Goal: Task Accomplishment & Management: Complete application form

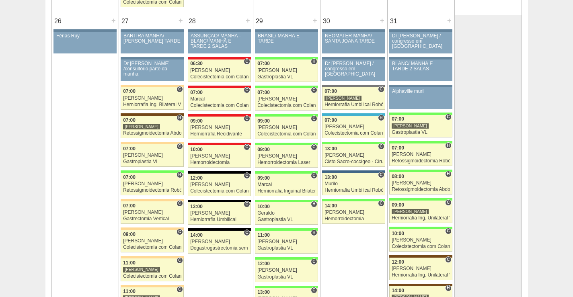
scroll to position [1728, 0]
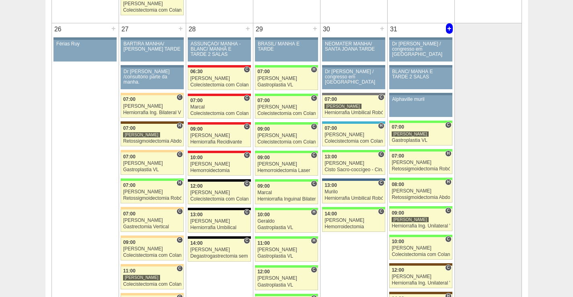
click at [448, 28] on div "+" at bounding box center [449, 28] width 7 height 10
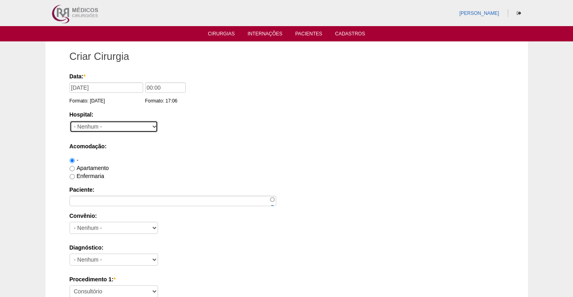
click at [113, 129] on select "- Nenhum - 9 de Julho Albert Einstein Alvorada América Assunção Bartira Benefic…" at bounding box center [114, 127] width 88 height 12
select select "8"
click at [70, 121] on select "- Nenhum - 9 de Julho Albert Einstein Alvorada América Assunção Bartira Benefic…" at bounding box center [114, 127] width 88 height 12
click at [180, 160] on div "-" at bounding box center [287, 160] width 434 height 8
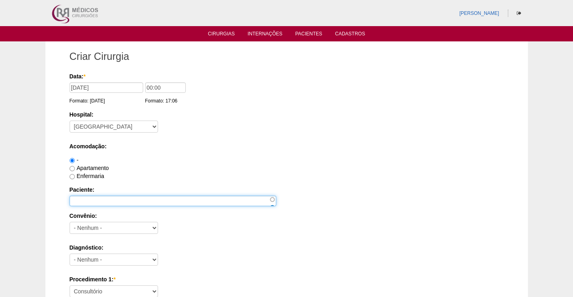
click at [139, 201] on input "Paciente:" at bounding box center [173, 201] width 207 height 10
paste input "[PERSON_NAME]"
type input "[PERSON_NAME]"
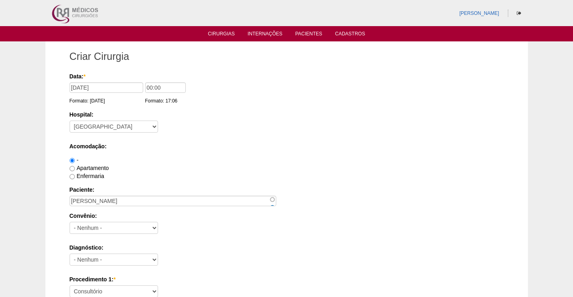
click at [235, 258] on div "Diagnóstico: - Nenhum - Abdome Agudo Abscesso Hepático Abscesso Perianal Absces…" at bounding box center [287, 257] width 434 height 26
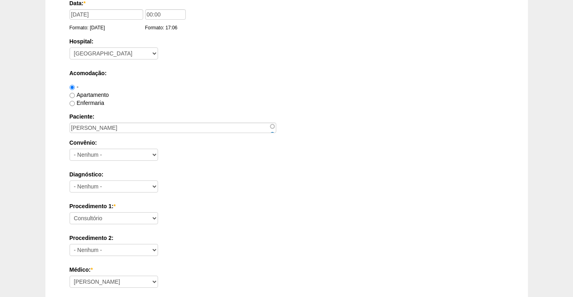
scroll to position [80, 0]
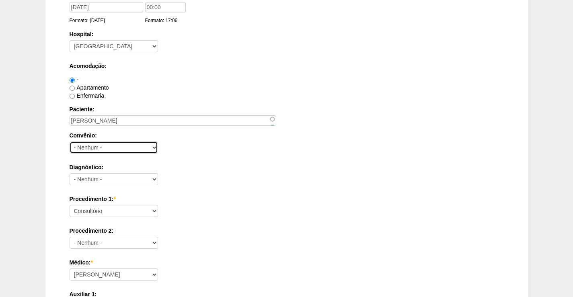
click at [95, 147] on select "- Nenhum - Abet Afresp Allianz Amil Blue Life Caasp Cabesp Caixa de Pensões Car…" at bounding box center [114, 147] width 88 height 12
select select "26"
click at [70, 141] on select "- Nenhum - Abet Afresp Allianz Amil Blue Life Caasp Cabesp Caixa de Pensões Car…" at bounding box center [114, 147] width 88 height 12
click at [215, 62] on label "Acomodação:" at bounding box center [287, 66] width 434 height 8
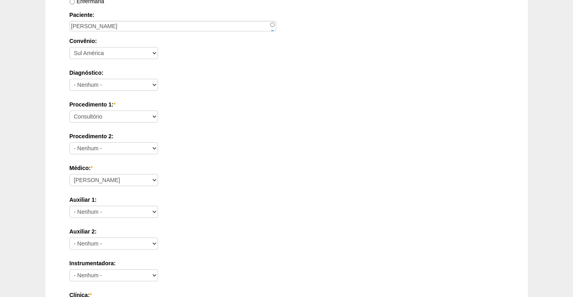
scroll to position [161, 0]
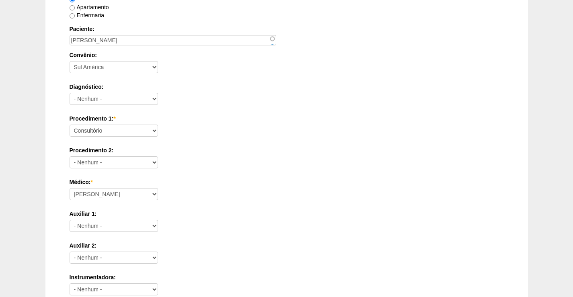
click at [176, 99] on div "Diagnóstico: - Nenhum - Abdome Agudo Abscesso Hepático Abscesso Perianal Absces…" at bounding box center [287, 96] width 434 height 26
click at [136, 99] on select "- Nenhum - Abdome Agudo Abscesso Hepático Abscesso Perianal Abscesso Peritoneal…" at bounding box center [114, 99] width 88 height 12
select select "12"
click at [70, 93] on select "- Nenhum - Abdome Agudo Abscesso Hepático Abscesso Perianal Abscesso Peritoneal…" at bounding box center [114, 99] width 88 height 12
click at [212, 130] on div "Procedimento 1: * Consultório Abscesso Hepático - Drenagem Abscesso perianal Am…" at bounding box center [287, 128] width 434 height 26
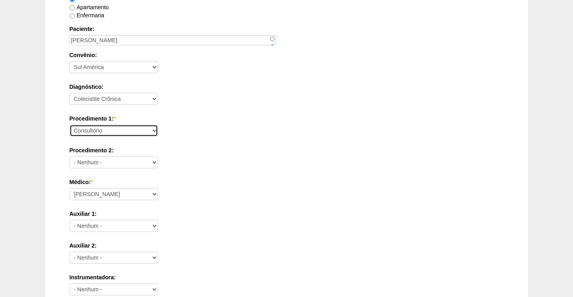
click at [99, 133] on select "Consultório Abscesso Hepático - Drenagem Abscesso perianal Amputação Abdômino P…" at bounding box center [114, 131] width 88 height 12
select select "3735"
click at [70, 125] on select "Consultório Abscesso Hepático - Drenagem Abscesso perianal Amputação Abdômino P…" at bounding box center [114, 131] width 88 height 12
click at [276, 132] on div "Procedimento 1: * Consultório Abscesso Hepático - Drenagem Abscesso perianal Am…" at bounding box center [287, 128] width 434 height 26
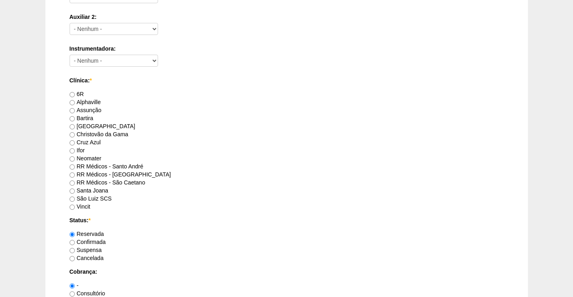
scroll to position [402, 0]
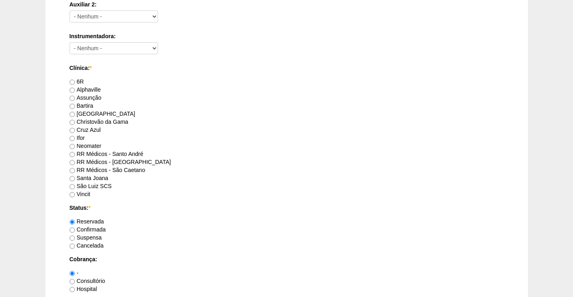
click at [115, 154] on label "RR Médicos - Santo André" at bounding box center [107, 154] width 74 height 6
click at [75, 154] on input "RR Médicos - Santo André" at bounding box center [72, 154] width 5 height 5
radio input "true"
click at [136, 164] on label "RR Médicos - [GEOGRAPHIC_DATA]" at bounding box center [120, 162] width 101 height 6
click at [75, 164] on input "RR Médicos - São Bernardo do Campo" at bounding box center [72, 162] width 5 height 5
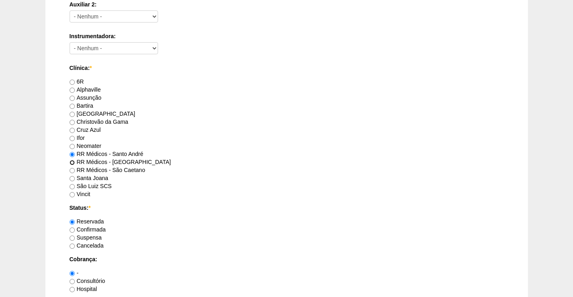
radio input "true"
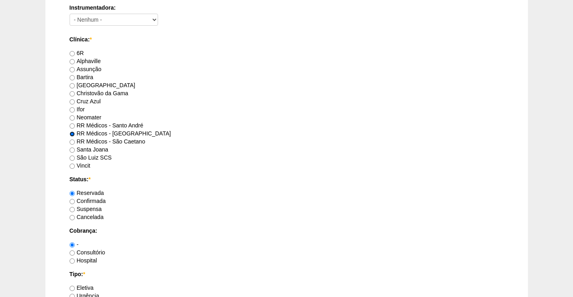
scroll to position [522, 0]
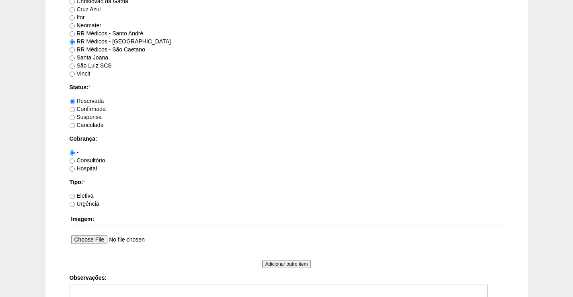
click at [84, 159] on label "Consultório" at bounding box center [88, 160] width 36 height 6
click at [75, 159] on input "Consultório" at bounding box center [72, 160] width 5 height 5
radio input "true"
click at [85, 197] on label "Eletiva" at bounding box center [82, 195] width 24 height 6
click at [75, 197] on input "Eletiva" at bounding box center [72, 196] width 5 height 5
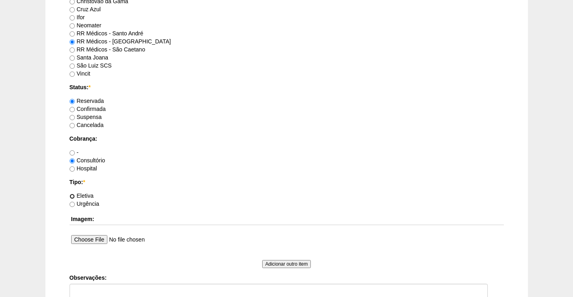
radio input "true"
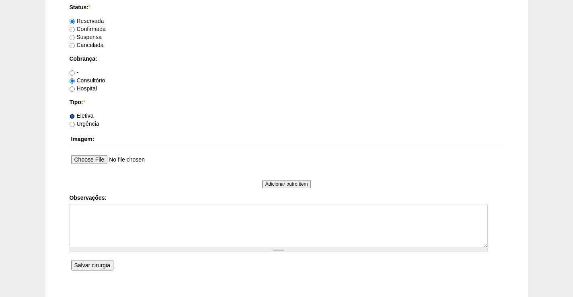
scroll to position [655, 0]
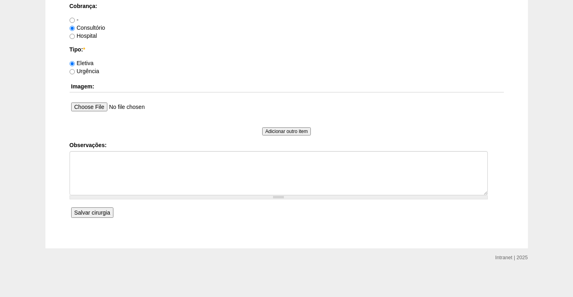
click at [93, 210] on input "Salvar cirurgia" at bounding box center [92, 212] width 42 height 10
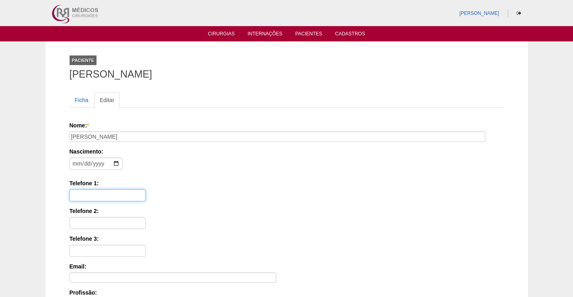
click at [105, 195] on input "Telefone 1:" at bounding box center [108, 195] width 76 height 12
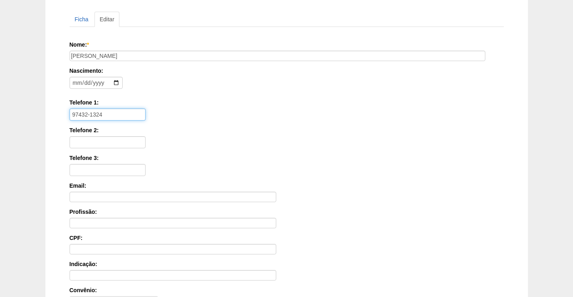
scroll to position [194, 0]
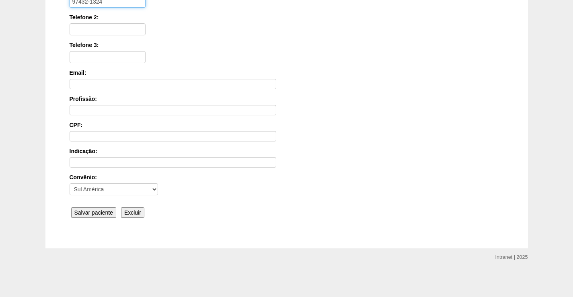
type input "97432-1324"
click at [86, 210] on input "Salvar paciente" at bounding box center [93, 212] width 45 height 10
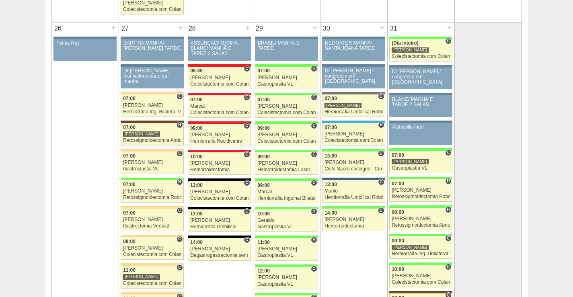
scroll to position [1768, 0]
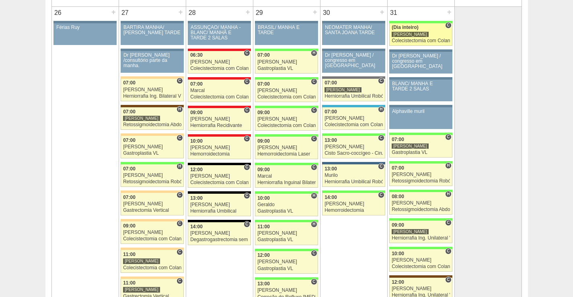
click at [415, 28] on span "(Dia inteiro)" at bounding box center [404, 28] width 27 height 6
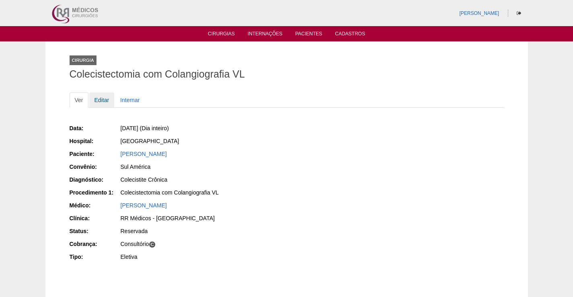
click at [108, 103] on link "Editar" at bounding box center [101, 99] width 25 height 15
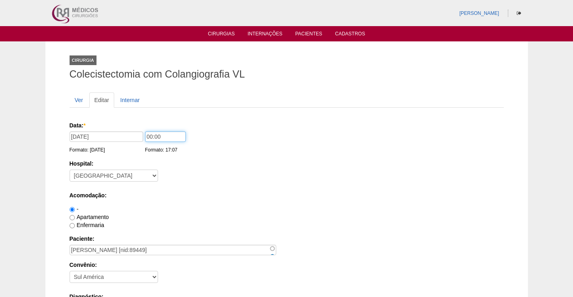
drag, startPoint x: 150, startPoint y: 136, endPoint x: 130, endPoint y: 137, distance: 20.5
click at [130, 129] on div "Data: * [DATE] Formato: [DATE] 00:00 Formato: 17:07" at bounding box center [285, 125] width 431 height 8
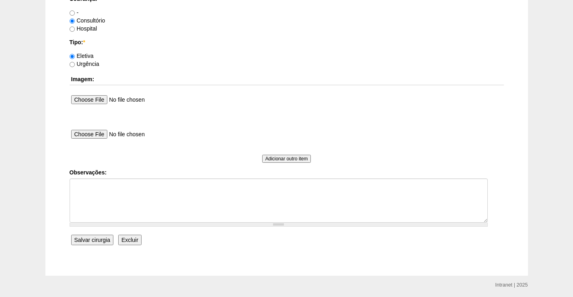
scroll to position [739, 0]
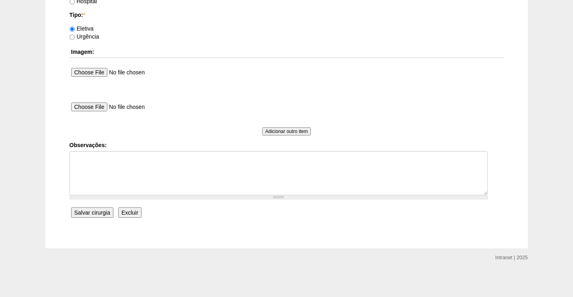
type input "10:00"
click at [86, 209] on input "Salvar cirurgia" at bounding box center [92, 212] width 42 height 10
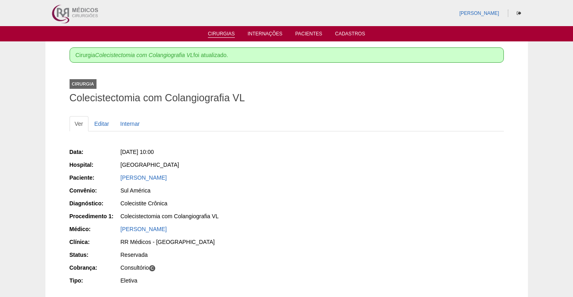
click at [226, 35] on link "Cirurgias" at bounding box center [221, 34] width 27 height 7
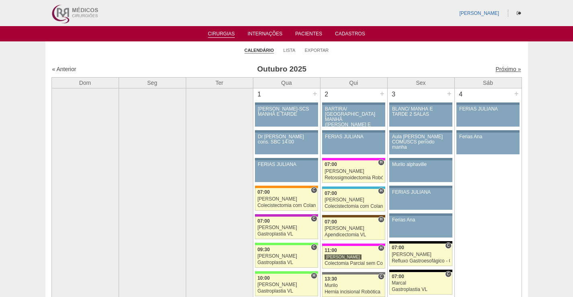
click at [508, 70] on link "Próximo »" at bounding box center [507, 69] width 25 height 6
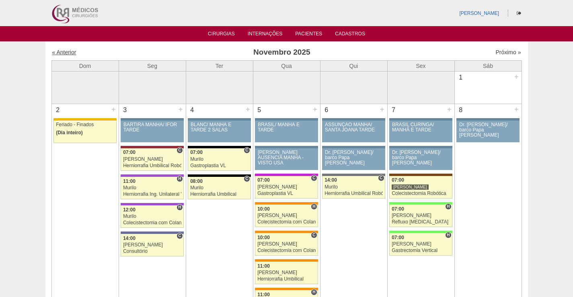
click at [59, 54] on link "« Anterior" at bounding box center [64, 52] width 24 height 6
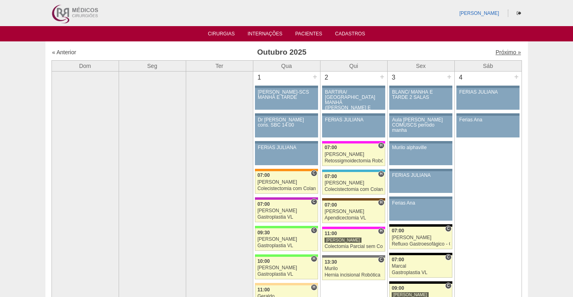
click at [505, 50] on link "Próximo »" at bounding box center [507, 52] width 25 height 6
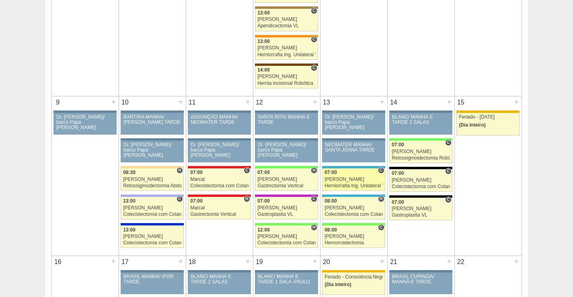
scroll to position [362, 0]
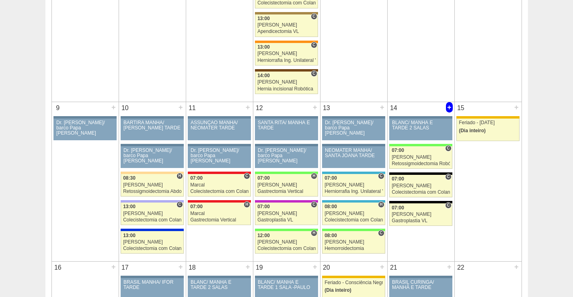
click at [447, 107] on div "+" at bounding box center [449, 107] width 7 height 10
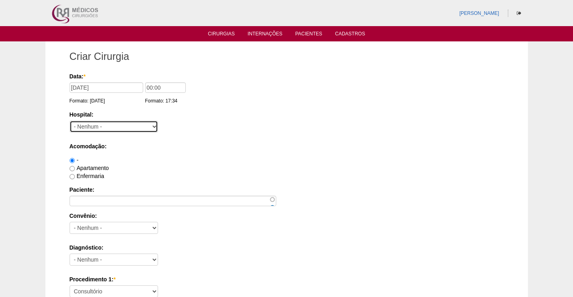
click at [121, 127] on select "- Nenhum - 9 de Julho Albert Einstein Alvorada América Assunção Bartira Benefic…" at bounding box center [114, 127] width 88 height 12
select select "67"
click at [70, 121] on select "- Nenhum - 9 de Julho Albert Einstein Alvorada América Assunção Bartira Benefic…" at bounding box center [114, 127] width 88 height 12
click at [159, 121] on div "Hospital: - Nenhum - 9 de Julho Albert Einstein Alvorada América Assunção Barti…" at bounding box center [287, 124] width 434 height 26
drag, startPoint x: 150, startPoint y: 87, endPoint x: 126, endPoint y: 88, distance: 24.5
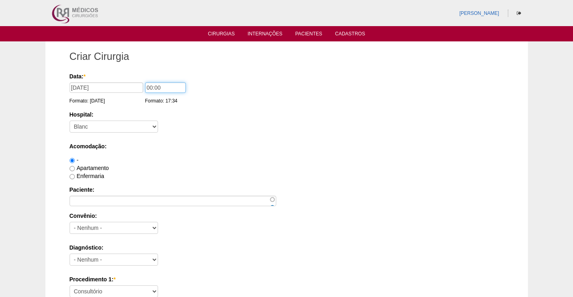
click at [126, 80] on div "Data: * 14/11/2025 Formato: 08/10/2025 00:00 Formato: 17:34" at bounding box center [285, 76] width 431 height 8
type input "09:00"
click at [255, 113] on label "Hospital:" at bounding box center [287, 115] width 434 height 8
click at [158, 121] on select "- Nenhum - 9 de Julho Albert Einstein Alvorada América Assunção Bartira Benefic…" at bounding box center [114, 127] width 88 height 12
click at [106, 194] on div "Paciente:" at bounding box center [287, 196] width 434 height 20
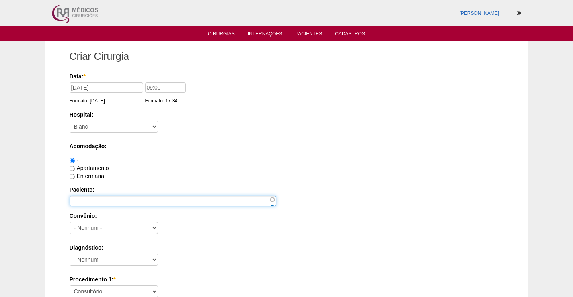
click at [109, 202] on input "Paciente:" at bounding box center [173, 201] width 207 height 10
paste input "MAYARA FIGUEIREDO DOS SANTOS"
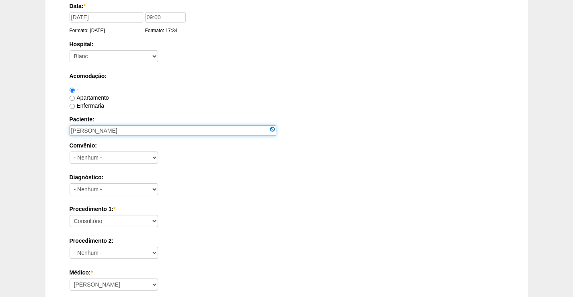
scroll to position [80, 0]
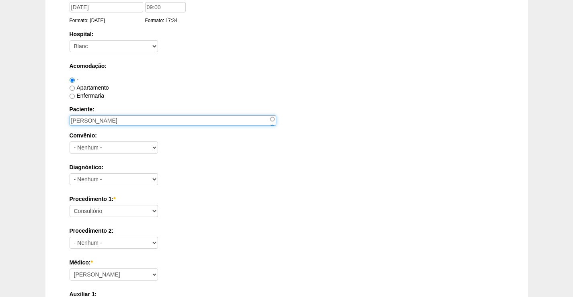
type input "MAYARA FIGUEIREDO DOS SANTOS"
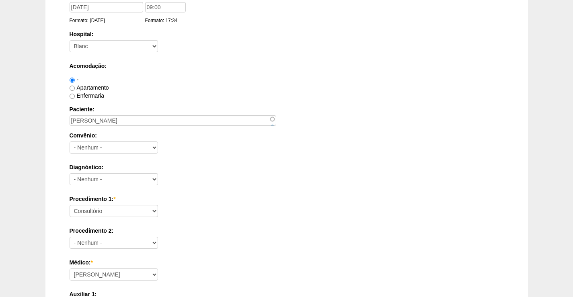
click at [139, 137] on label "Convênio:" at bounding box center [287, 135] width 434 height 8
click at [139, 141] on select "- Nenhum - Abet Afresp Allianz Amil Blue Life Caasp Cabesp Caixa de Pensões Car…" at bounding box center [114, 147] width 88 height 12
click at [137, 149] on select "- Nenhum - Abet Afresp Allianz Amil Blue Life Caasp Cabesp Caixa de Pensões Car…" at bounding box center [114, 147] width 88 height 12
click at [121, 146] on select "- Nenhum - Abet Afresp Allianz Amil Blue Life Caasp Cabesp Caixa de Pensões Car…" at bounding box center [114, 147] width 88 height 12
select select "8907"
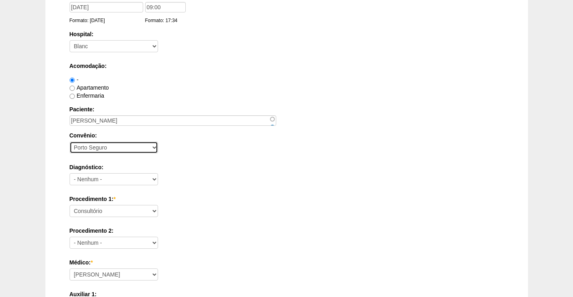
click at [70, 141] on select "- Nenhum - Abet Afresp Allianz Amil Blue Life Caasp Cabesp Caixa de Pensões Car…" at bounding box center [114, 147] width 88 height 12
click at [278, 76] on div "-" at bounding box center [287, 80] width 434 height 8
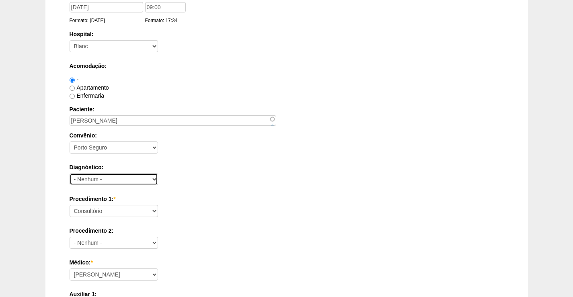
click at [129, 183] on select "- Nenhum - Abdome Agudo Abscesso Hepático Abscesso Perianal Abscesso Peritoneal…" at bounding box center [114, 179] width 88 height 12
select select "3707"
click at [70, 173] on select "- Nenhum - Abdome Agudo Abscesso Hepático Abscesso Perianal Abscesso Peritoneal…" at bounding box center [114, 179] width 88 height 12
click at [228, 198] on label "Procedimento 1: *" at bounding box center [287, 199] width 434 height 8
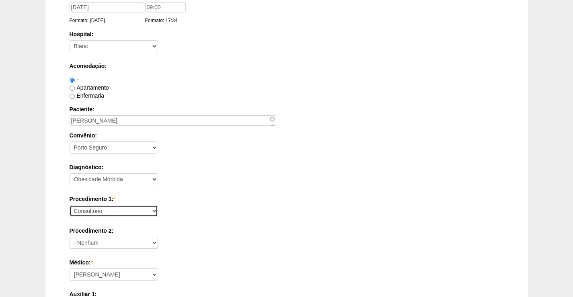
click at [158, 205] on select "Consultório Abscesso Hepático - Drenagem Abscesso perianal Amputação Abdômino P…" at bounding box center [114, 211] width 88 height 12
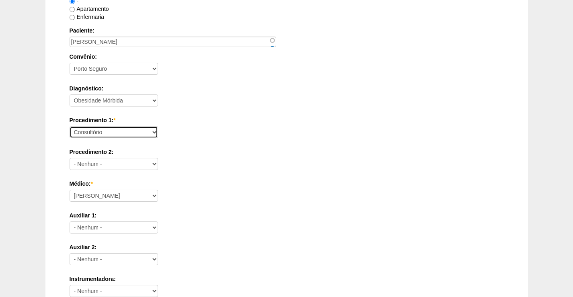
scroll to position [161, 0]
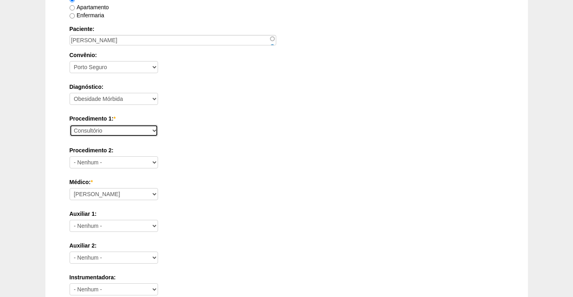
click at [145, 131] on select "Consultório Abscesso Hepático - Drenagem Abscesso perianal Amputação Abdômino P…" at bounding box center [114, 131] width 88 height 12
click at [138, 133] on select "Consultório Abscesso Hepático - Drenagem Abscesso perianal Amputação Abdômino P…" at bounding box center [114, 131] width 88 height 12
click at [236, 152] on label "Procedimento 2:" at bounding box center [287, 150] width 434 height 8
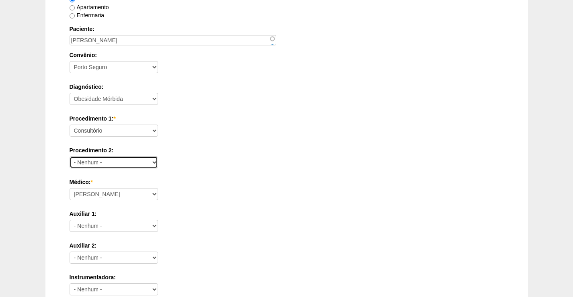
click at [158, 156] on select "- Nenhum - Consultório Abscesso Hepático - Drenagem Abscesso perianal Amputação…" at bounding box center [114, 162] width 88 height 12
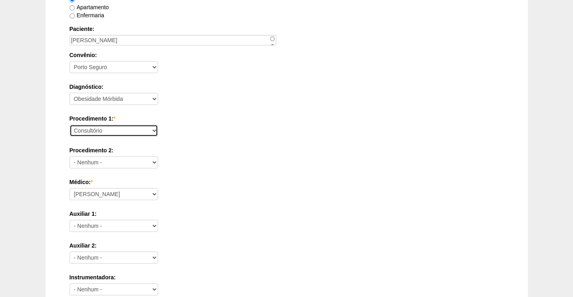
click at [96, 135] on select "Consultório Abscesso Hepático - Drenagem Abscesso perianal Amputação Abdômino P…" at bounding box center [114, 131] width 88 height 12
drag, startPoint x: 294, startPoint y: 115, endPoint x: 276, endPoint y: 86, distance: 33.8
click at [294, 115] on label "Procedimento 1: *" at bounding box center [287, 119] width 434 height 8
click at [158, 125] on select "Consultório Abscesso Hepático - Drenagem Abscesso perianal Amputação Abdômino P…" at bounding box center [114, 131] width 88 height 12
click at [338, 116] on label "Procedimento 1: *" at bounding box center [287, 119] width 434 height 8
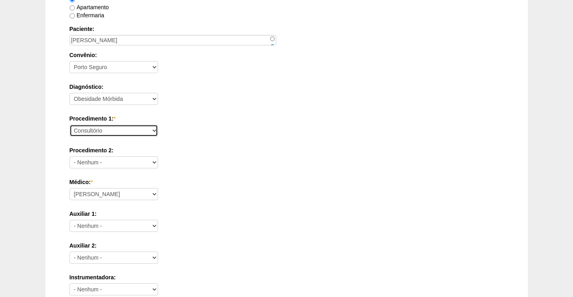
click at [158, 125] on select "Consultório Abscesso Hepático - Drenagem Abscesso perianal Amputação Abdômino P…" at bounding box center [114, 131] width 88 height 12
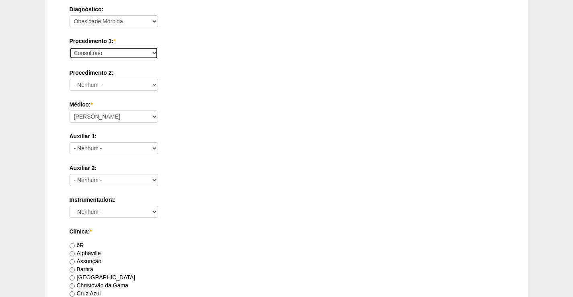
scroll to position [241, 0]
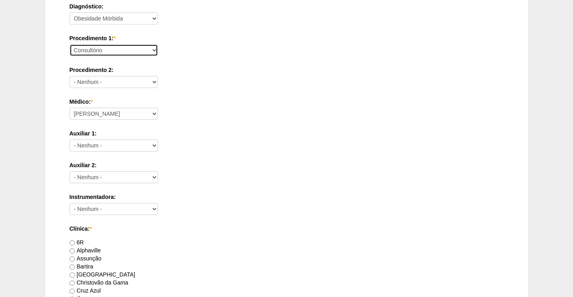
click at [123, 50] on select "Consultório Abscesso Hepático - Drenagem Abscesso perianal Amputação Abdômino P…" at bounding box center [114, 50] width 88 height 12
select select "18616"
click at [70, 44] on select "Consultório Abscesso Hepático - Drenagem Abscesso perianal Amputação Abdômino P…" at bounding box center [114, 50] width 88 height 12
click at [238, 132] on label "Auxiliar 1:" at bounding box center [287, 133] width 434 height 8
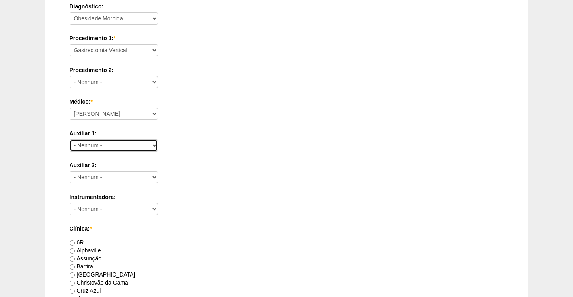
click at [158, 139] on select "- Nenhum - Ana Paula Bruno Felipe Rossi Geraldo Igor Benevides Isabella Juliana…" at bounding box center [114, 145] width 88 height 12
click at [189, 186] on div "Auxiliar 2: - Nenhum - Ana Paula Bruno Felipe Rossi Geraldo Igor Benevides Isab…" at bounding box center [287, 174] width 434 height 26
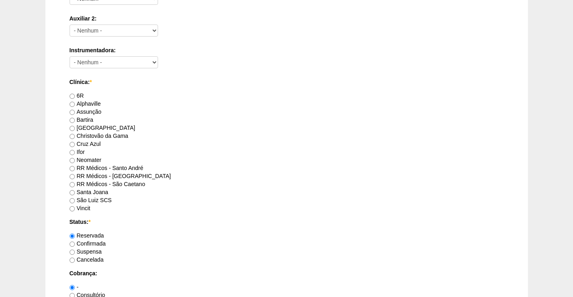
scroll to position [402, 0]
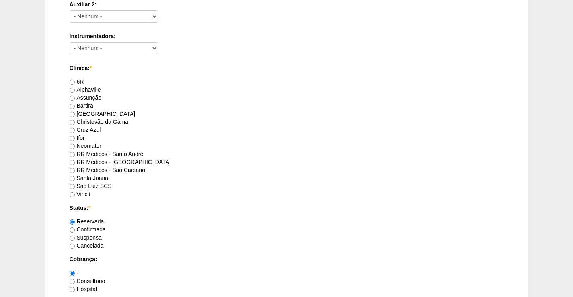
click at [101, 168] on label "RR Médicos - São Caetano" at bounding box center [108, 170] width 76 height 6
click at [75, 168] on input "RR Médicos - São Caetano" at bounding box center [72, 170] width 5 height 5
radio input "true"
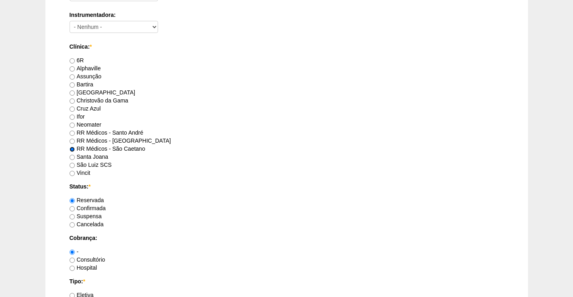
scroll to position [522, 0]
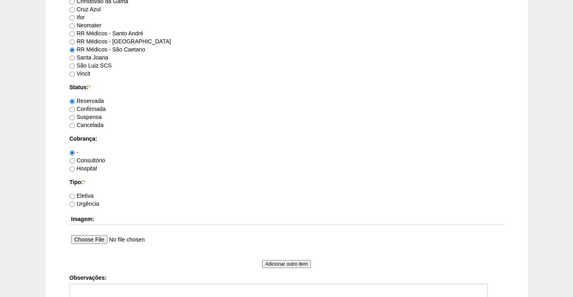
click at [89, 159] on label "Consultório" at bounding box center [88, 160] width 36 height 6
click at [75, 159] on input "Consultório" at bounding box center [72, 160] width 5 height 5
radio input "true"
click at [87, 195] on label "Eletiva" at bounding box center [82, 195] width 24 height 6
click at [75, 195] on input "Eletiva" at bounding box center [72, 196] width 5 height 5
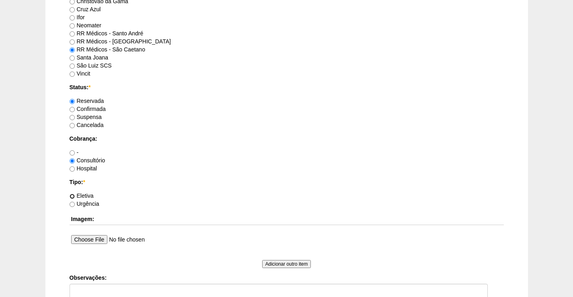
radio input "true"
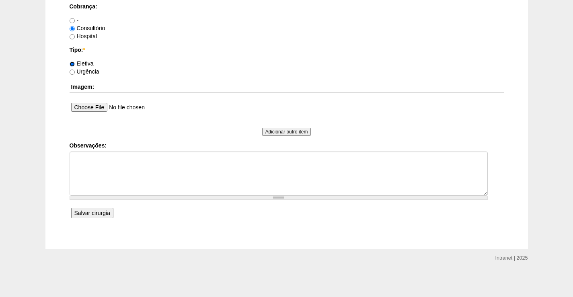
scroll to position [655, 0]
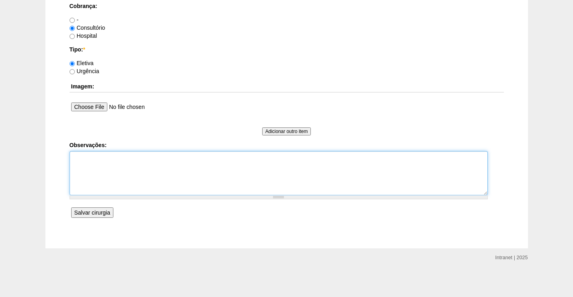
click at [125, 189] on textarea "Observações:" at bounding box center [279, 173] width 418 height 44
type textarea "Q"
type textarea "TROCA PARA SLEEVE"
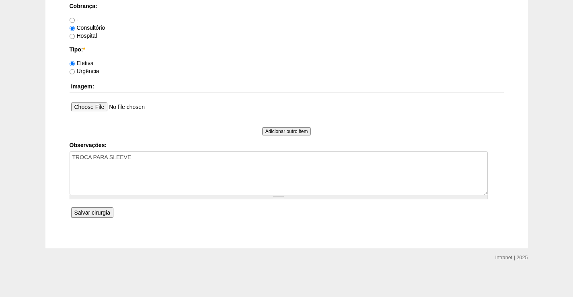
click at [101, 211] on input "Salvar cirurgia" at bounding box center [92, 212] width 42 height 10
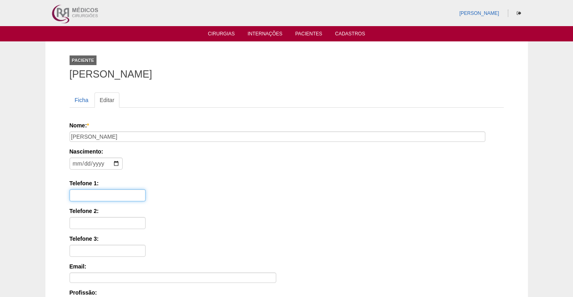
click at [99, 192] on input "Telefone 1:" at bounding box center [108, 195] width 76 height 12
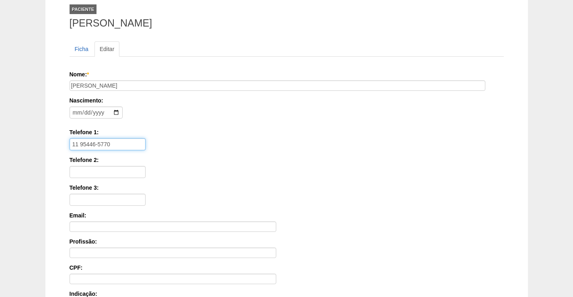
scroll to position [194, 0]
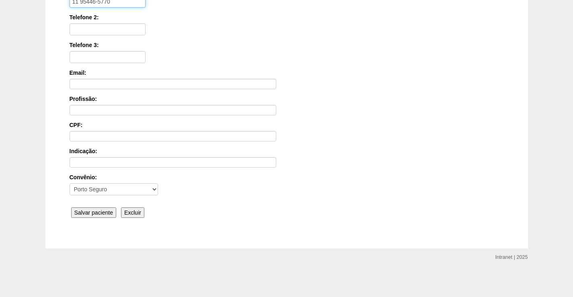
type input "11 95446-5770"
click at [90, 217] on input "Salvar paciente" at bounding box center [93, 212] width 45 height 10
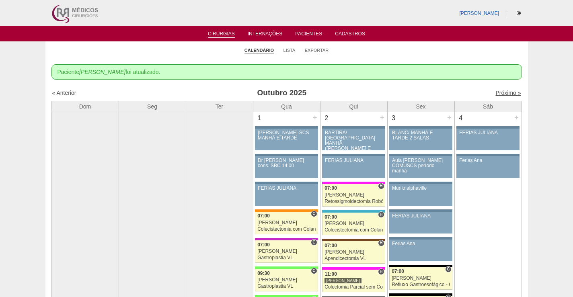
click at [504, 95] on link "Próximo »" at bounding box center [507, 93] width 25 height 6
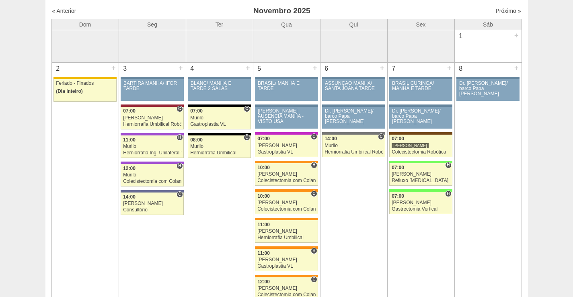
scroll to position [40, 0]
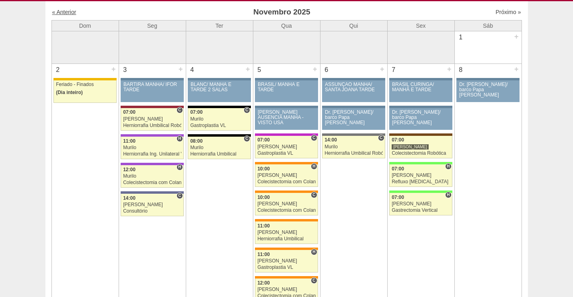
click at [71, 13] on link "« Anterior" at bounding box center [64, 12] width 24 height 6
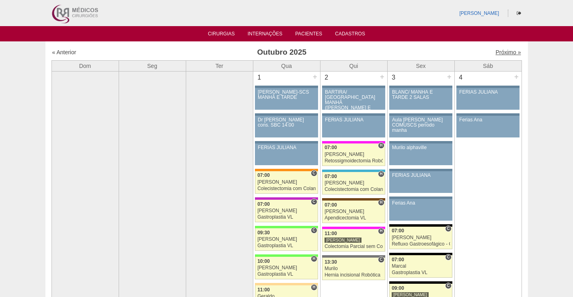
click at [502, 55] on link "Próximo »" at bounding box center [507, 52] width 25 height 6
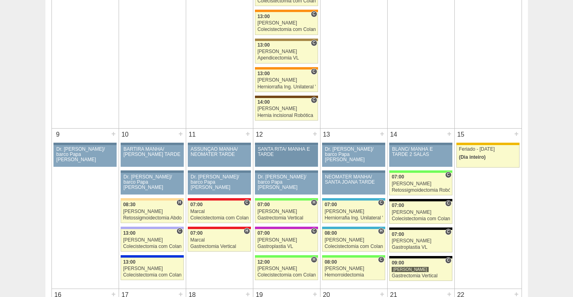
scroll to position [362, 0]
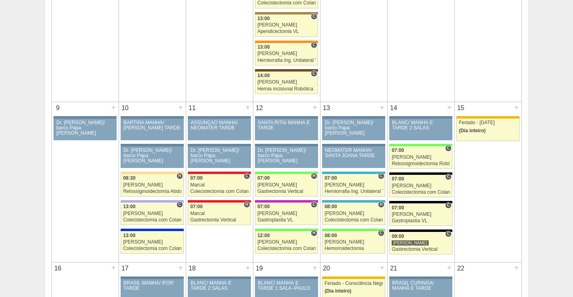
click at [515, 202] on td "15 + 83553 Cirurgias RR Feriado - [DATE] (Dia inteiro) Paciente não informado […" at bounding box center [487, 182] width 67 height 160
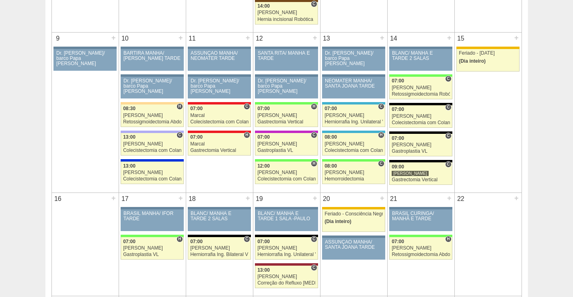
scroll to position [241, 0]
